Goal: Navigation & Orientation: Find specific page/section

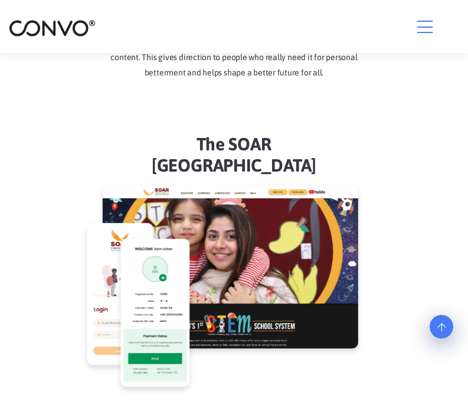
scroll to position [2339, 0]
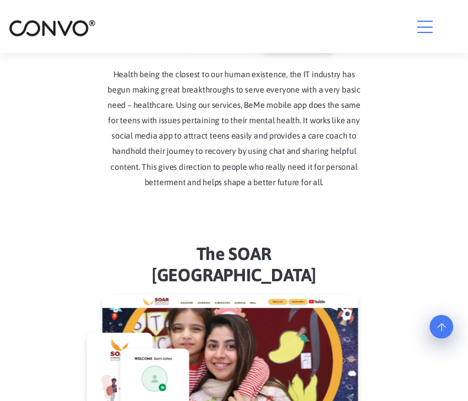
click at [418, 24] on icon "button" at bounding box center [424, 27] width 15 height 18
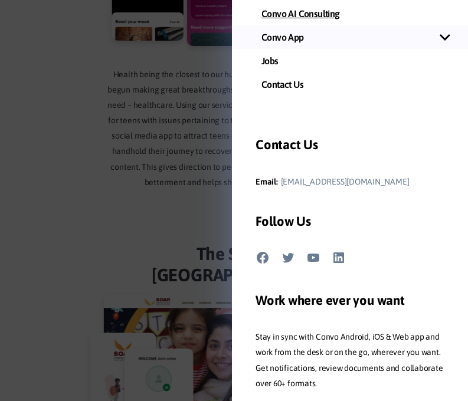
scroll to position [177, 0]
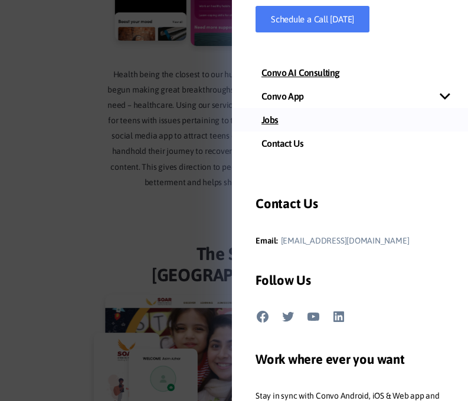
click at [276, 113] on link "Jobs" at bounding box center [350, 120] width 236 height 24
